Goal: Transaction & Acquisition: Purchase product/service

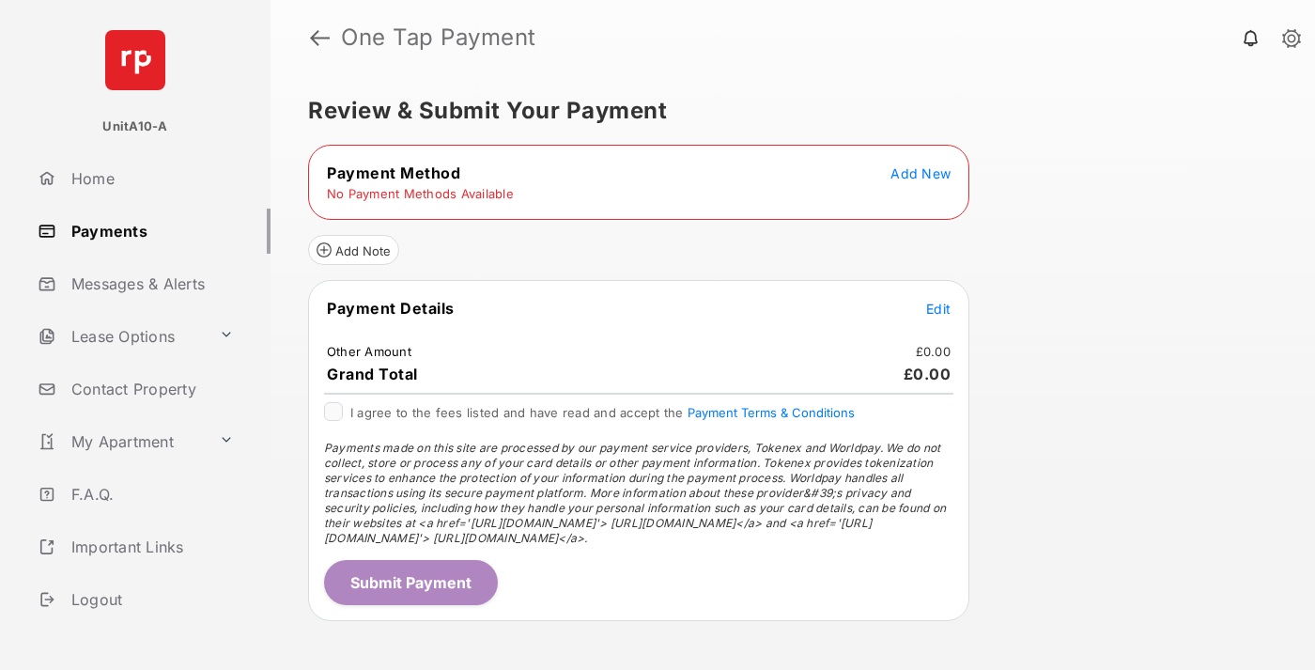
click at [920, 173] on span "Add New" at bounding box center [920, 173] width 60 height 16
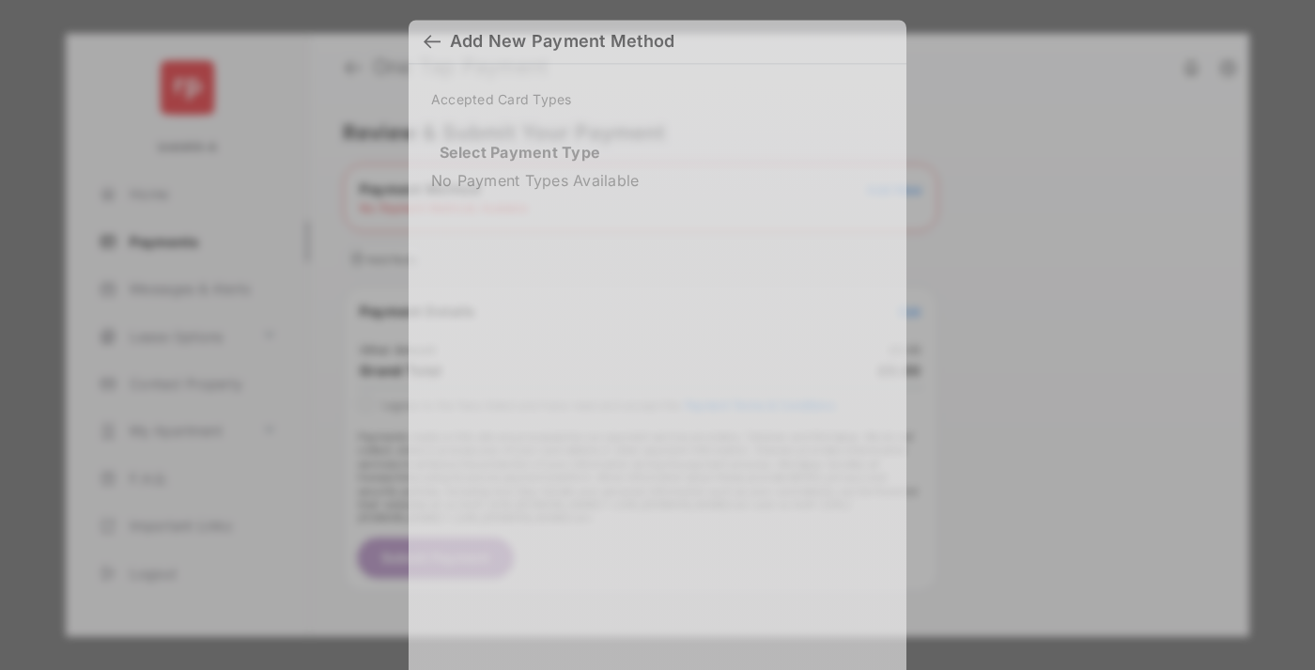
scroll to position [16, 0]
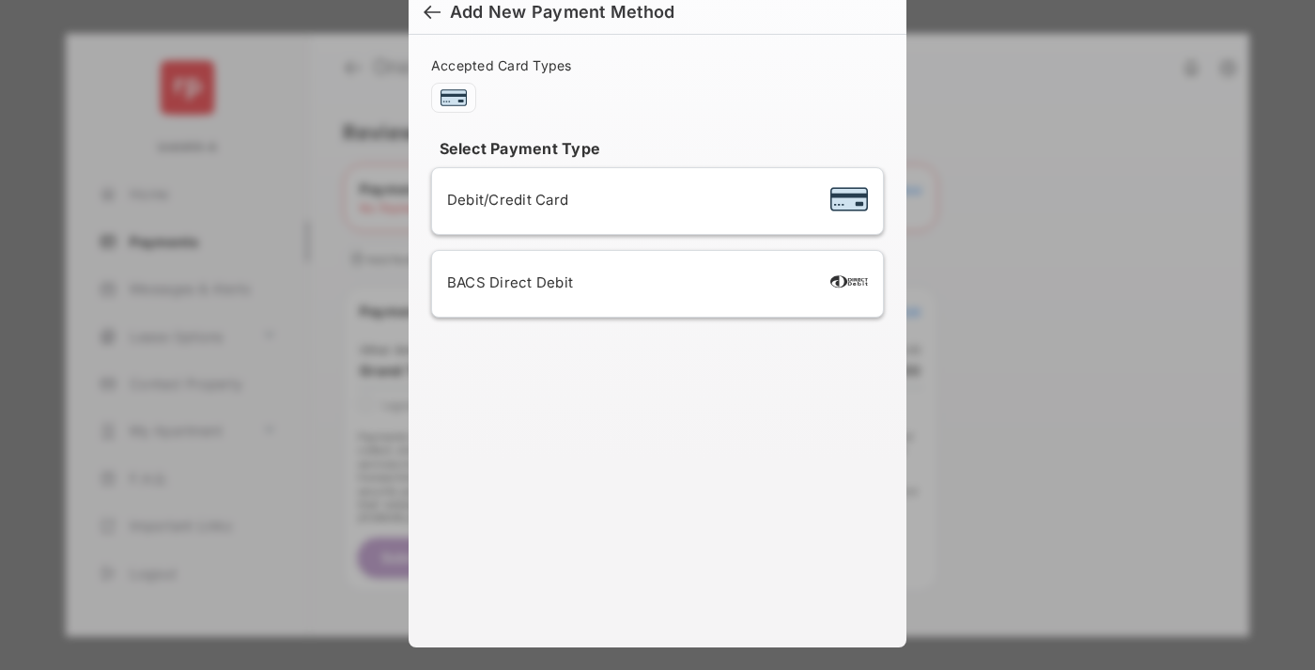
click at [502, 199] on span "Debit/Credit Card" at bounding box center [507, 200] width 121 height 18
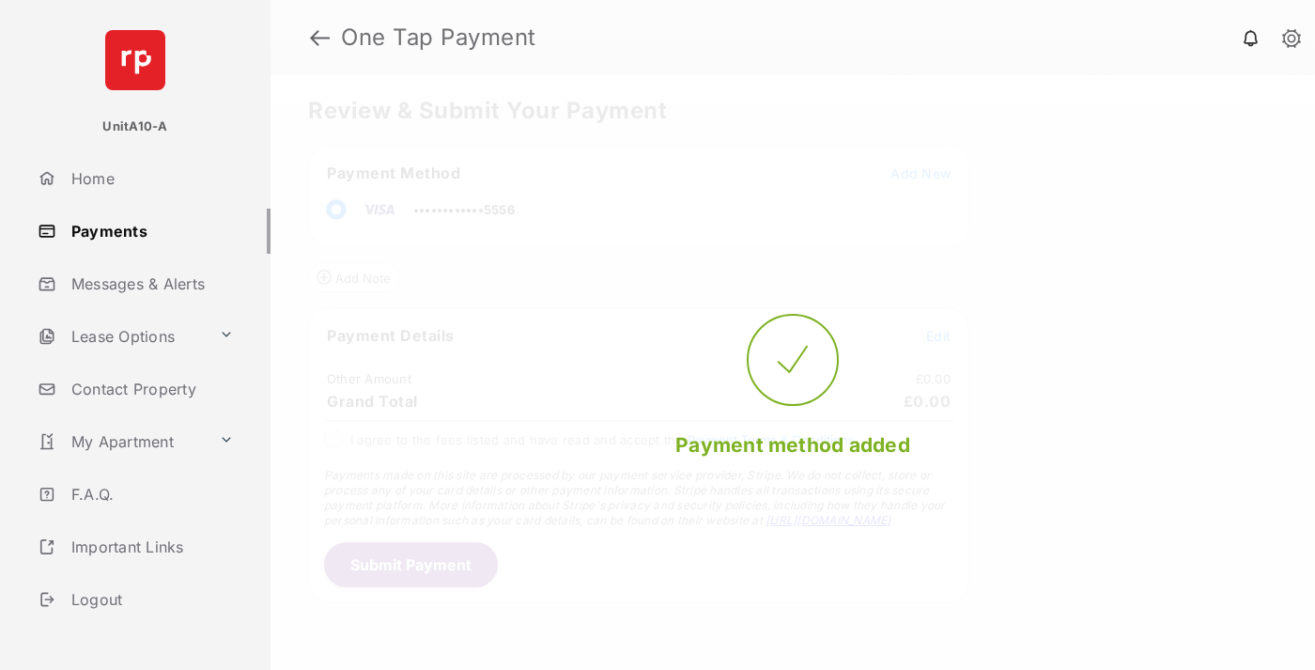
click at [938, 335] on span "Edit" at bounding box center [938, 336] width 24 height 16
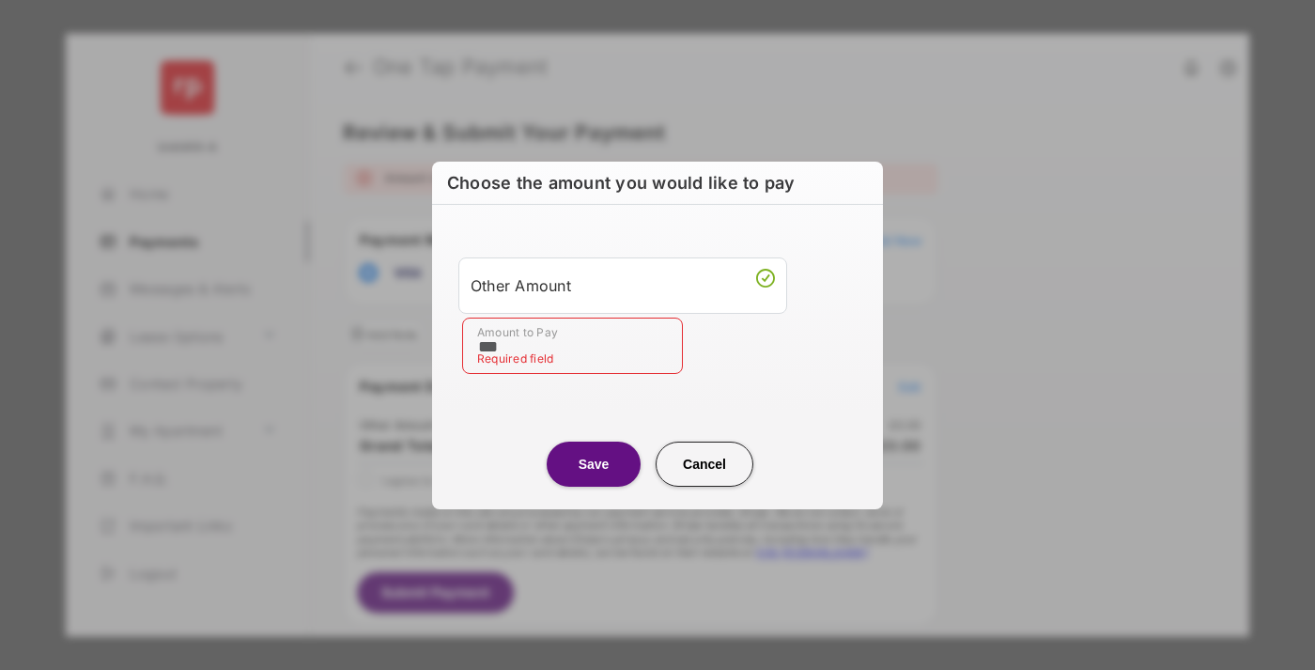
type input "***"
click at [594, 463] on button "Save" at bounding box center [594, 463] width 94 height 45
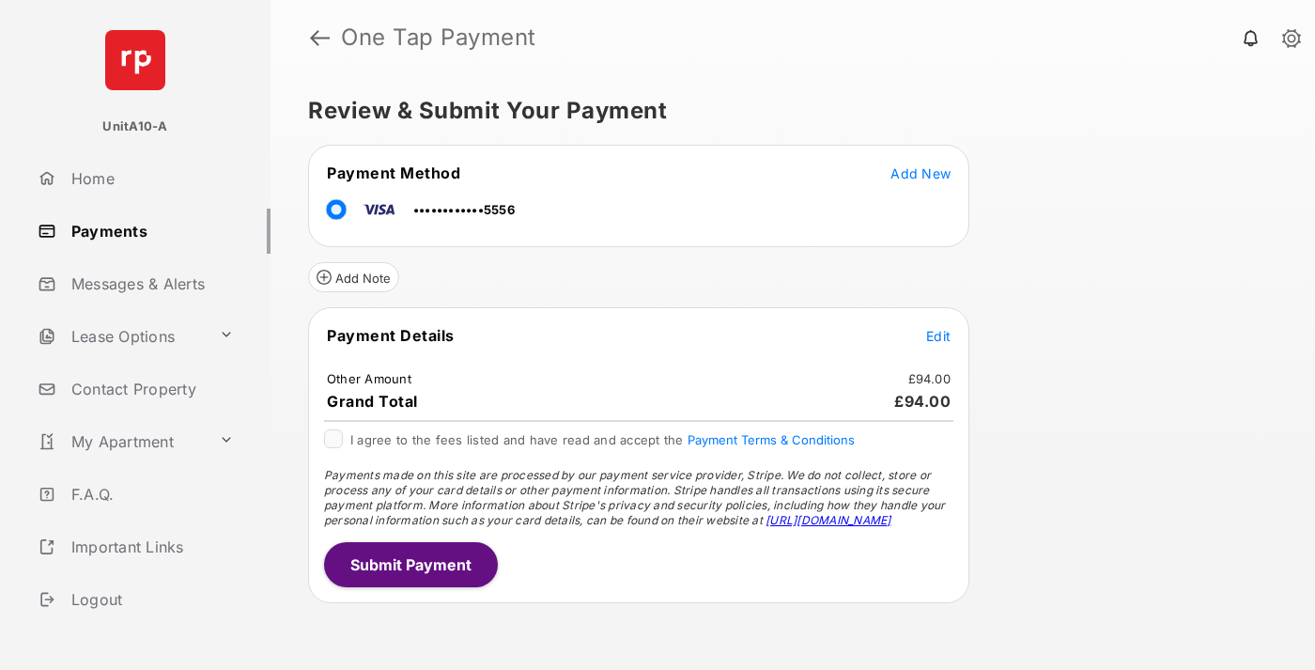
click at [409, 564] on button "Submit Payment" at bounding box center [411, 564] width 174 height 45
